Goal: Obtain resource: Obtain resource

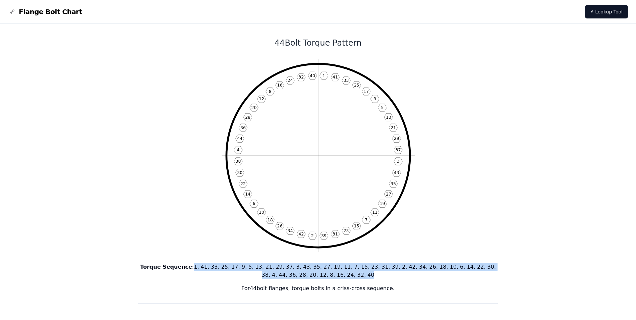
drag, startPoint x: 187, startPoint y: 266, endPoint x: 346, endPoint y: 273, distance: 159.1
click at [346, 273] on p "Torque Sequence : 1, 41, 33, 25, 17, 9, 5, 13, 21, 29, 37, 3, 43, 35, 27, 19, 1…" at bounding box center [318, 271] width 360 height 16
copy p "1, 41, 33, 25, 17, 9, 5, 13, 21, 29, 37, 3, 43, 35, 27, 19, 11, 7, 15, 23, 31, …"
drag, startPoint x: 185, startPoint y: 268, endPoint x: 352, endPoint y: 274, distance: 167.5
click at [352, 274] on p "Torque Sequence : 1, 41, 33, 25, 17, 9, 5, 13, 21, 29, 37, 45, 3, 43, 35, 27, 1…" at bounding box center [318, 271] width 360 height 16
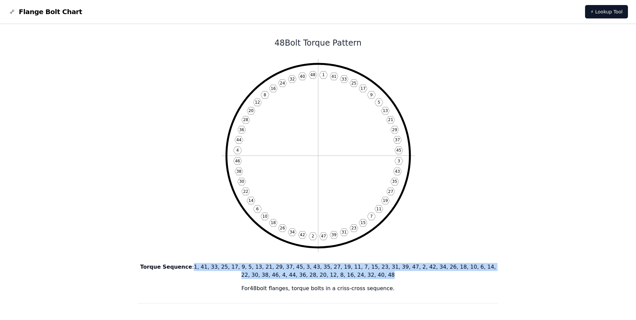
copy p "1, 41, 33, 25, 17, 9, 5, 13, 21, 29, 37, 45, 3, 43, 35, 27, 19, 11, 7, 15, 23, …"
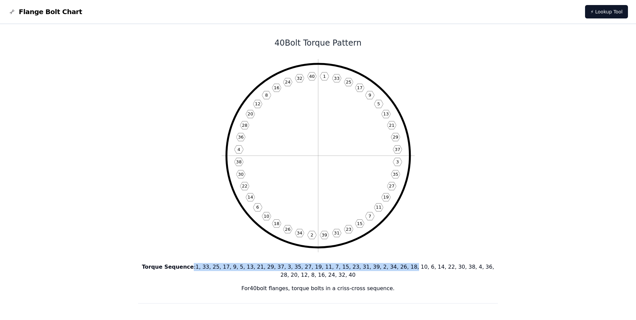
drag, startPoint x: 203, startPoint y: 267, endPoint x: 370, endPoint y: 267, distance: 166.7
click at [370, 267] on p "Torque Sequence : 1, 33, 25, 17, 9, 5, 13, 21, 29, 37, 3, 35, 27, 19, 11, 7, 15…" at bounding box center [318, 271] width 360 height 16
drag, startPoint x: 370, startPoint y: 267, endPoint x: 163, endPoint y: 240, distance: 208.4
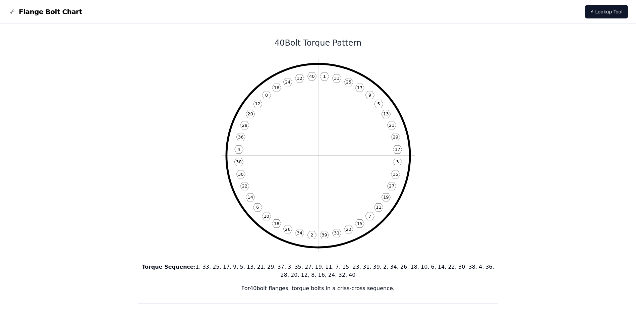
drag, startPoint x: 171, startPoint y: 265, endPoint x: 174, endPoint y: 265, distance: 3.4
click at [172, 265] on b "Torque Sequence" at bounding box center [168, 267] width 52 height 6
drag, startPoint x: 186, startPoint y: 265, endPoint x: 264, endPoint y: 270, distance: 78.3
click at [264, 270] on p "Torque Sequence : 1, 33, 25, 17, 9, 5, 13, 21, 29, 37, 3, 35, 27, 19, 11, 7, 15…" at bounding box center [318, 271] width 360 height 16
drag, startPoint x: 264, startPoint y: 270, endPoint x: 164, endPoint y: 254, distance: 101.2
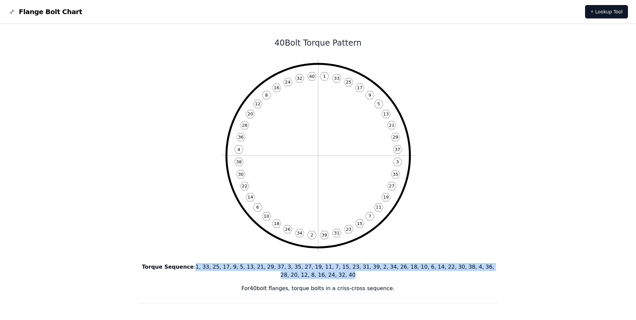
drag, startPoint x: 187, startPoint y: 266, endPoint x: 529, endPoint y: 259, distance: 341.5
copy p "1, 33, 25, 17, 9, 5, 13, 21, 29, 37, 3, 35, 27, 19, 11, 7, 15, 23, 31, 39, 2, 3…"
